Goal: Find specific page/section: Find specific page/section

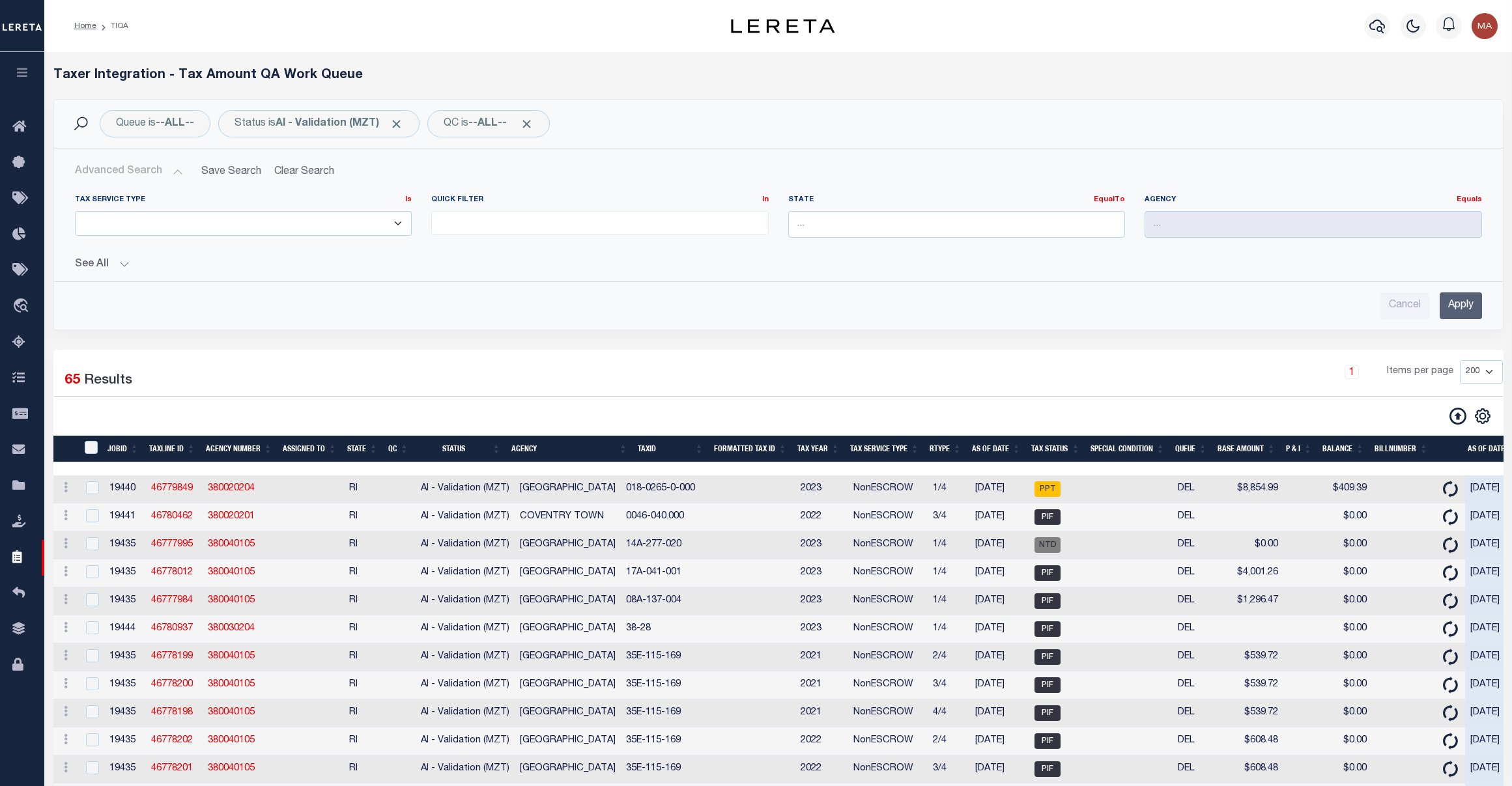
select select
select select "200"
click at [14, 118] on link "Home" at bounding box center [22, 127] width 44 height 36
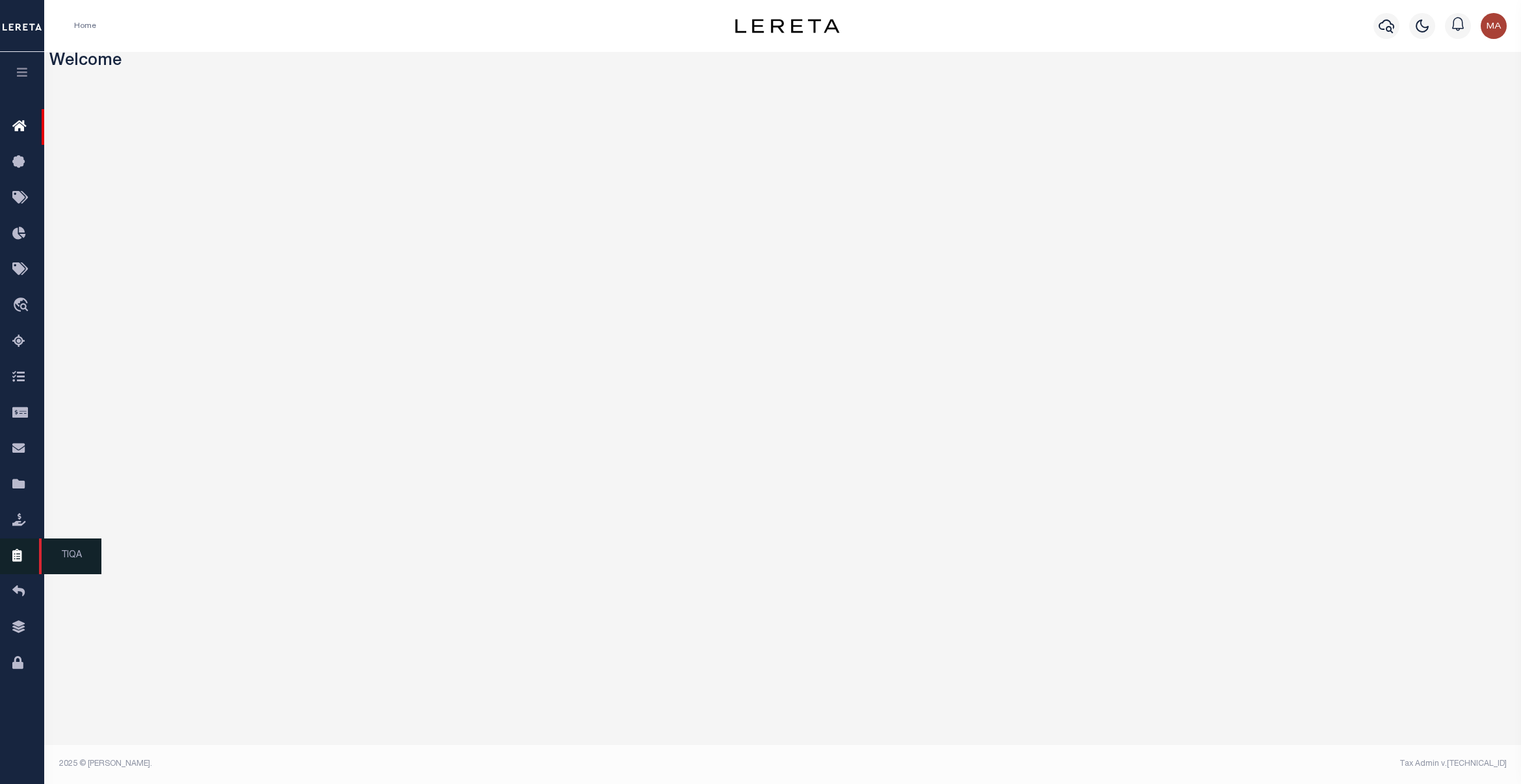
click at [24, 550] on link "TIQA" at bounding box center [22, 556] width 44 height 36
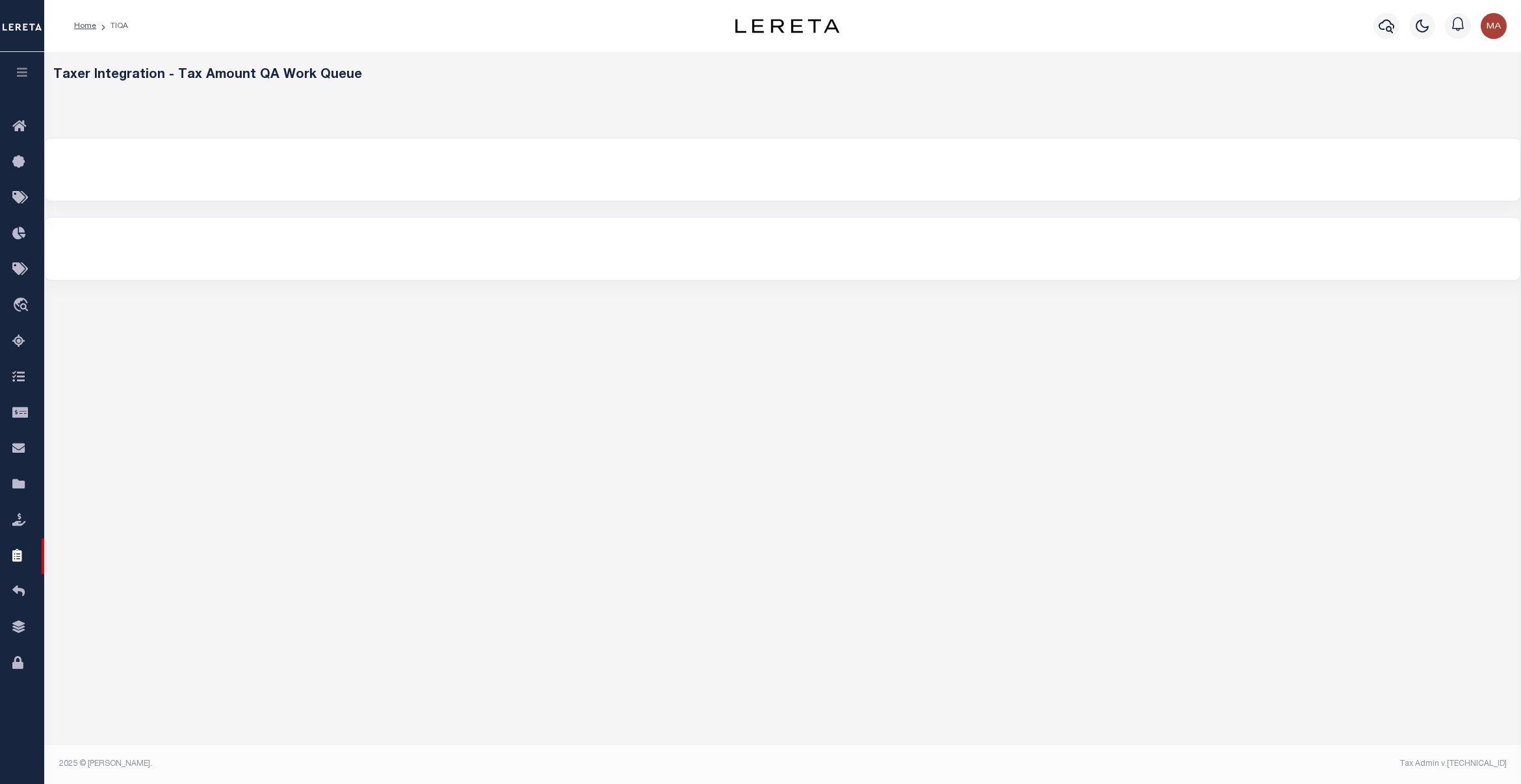
select select "200"
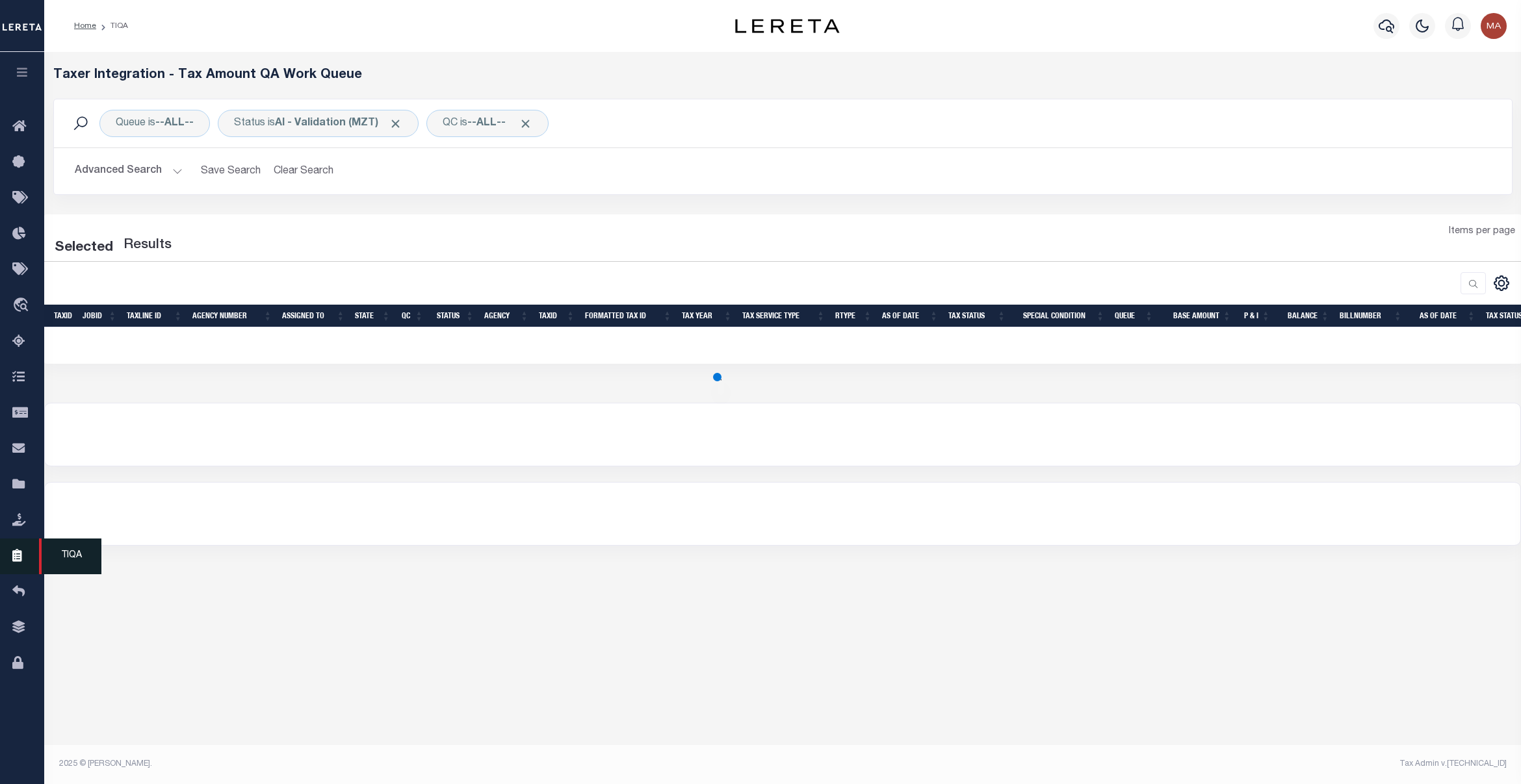
select select "200"
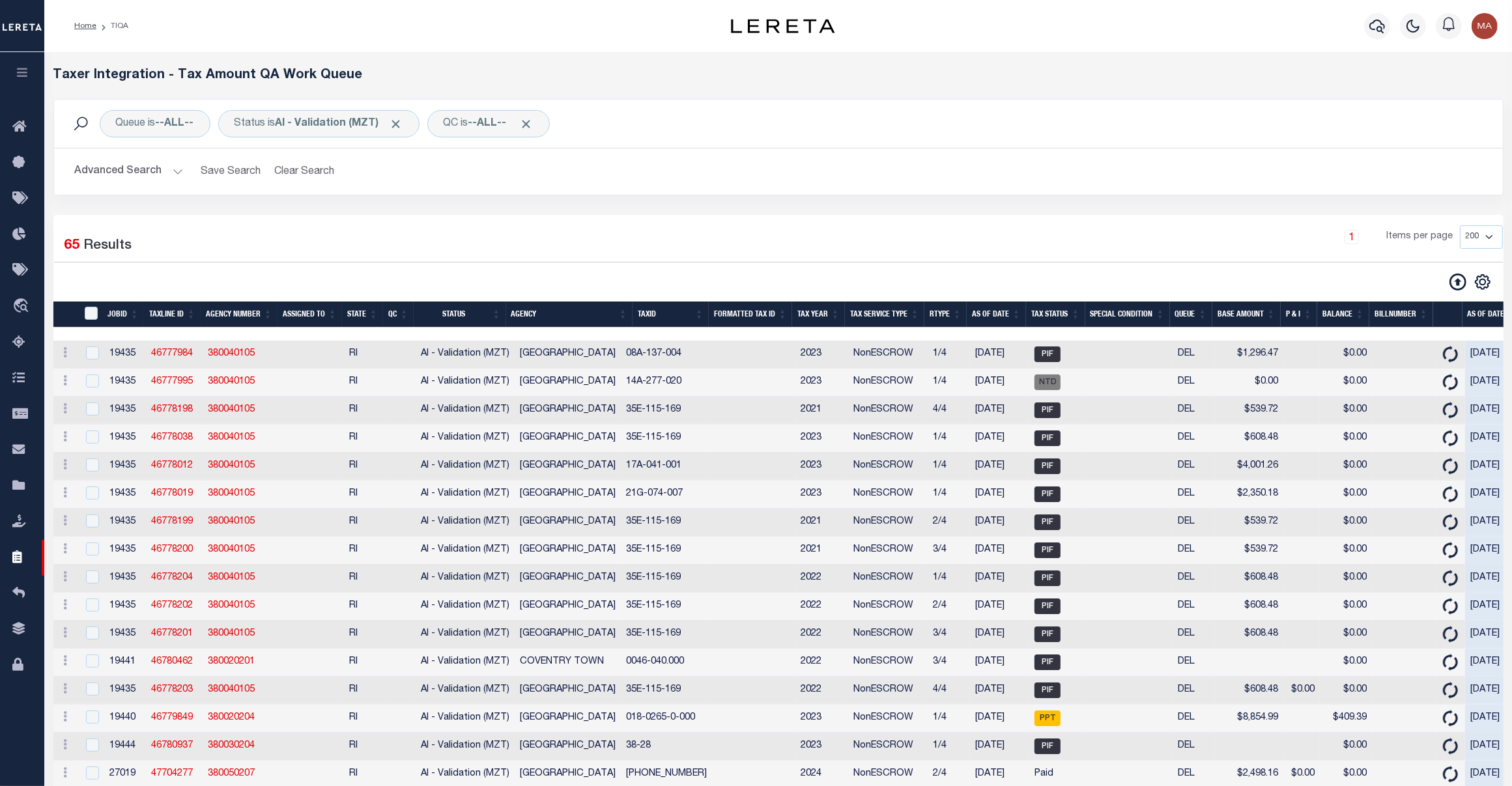
click at [132, 171] on button "Advanced Search" at bounding box center [129, 172] width 108 height 26
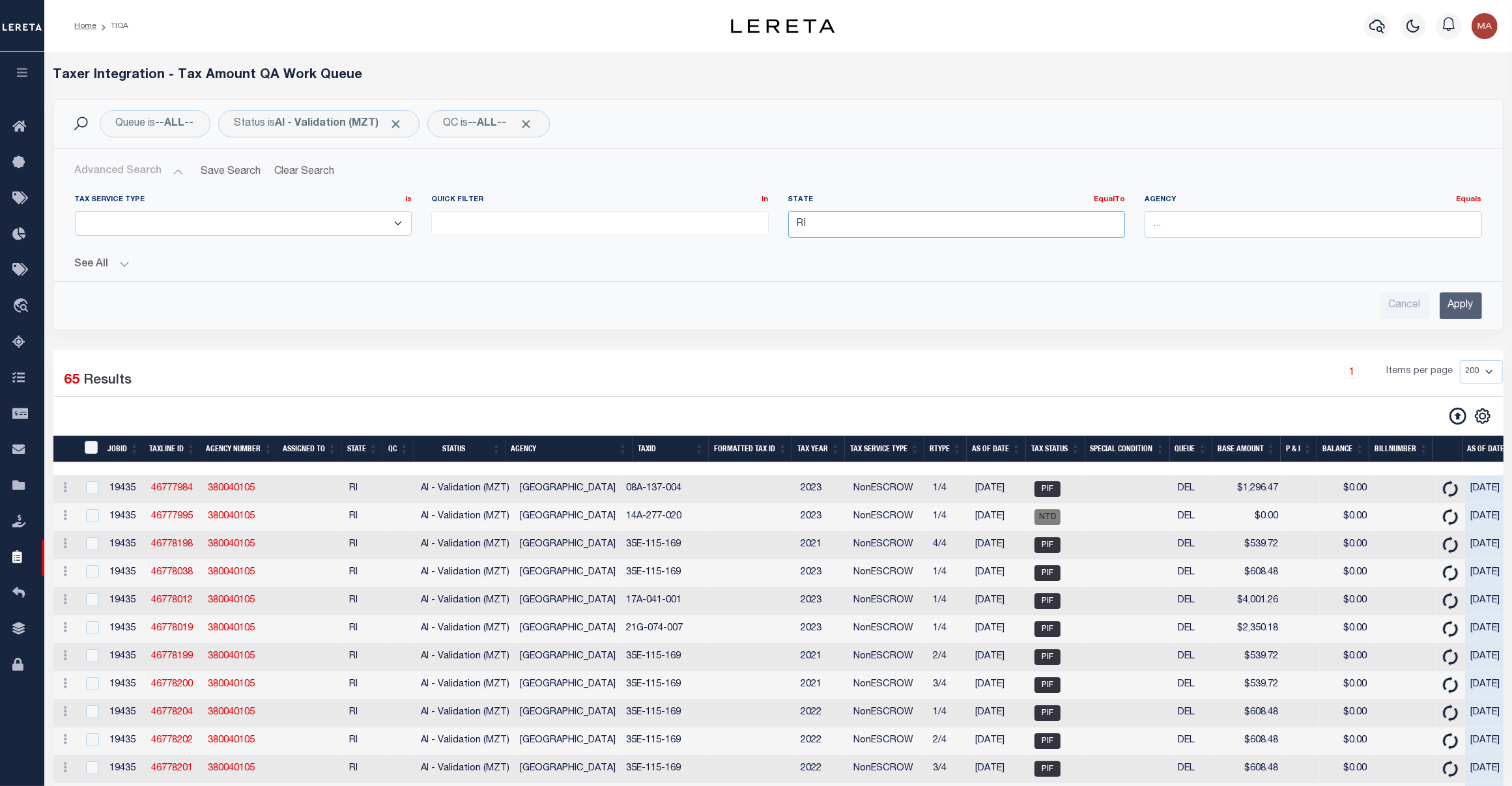
click at [842, 236] on input "RI" at bounding box center [957, 224] width 337 height 27
type input "R"
click at [1470, 317] on input "Apply" at bounding box center [1461, 306] width 43 height 27
